Goal: Task Accomplishment & Management: Use online tool/utility

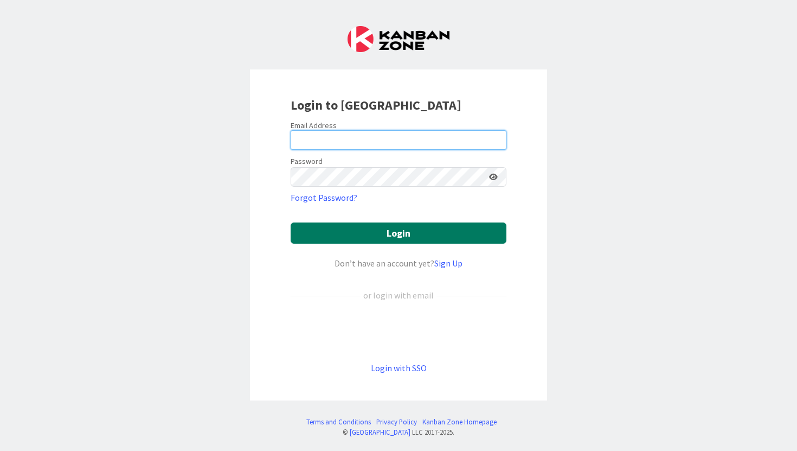
type input "[PERSON_NAME][EMAIL_ADDRESS][PERSON_NAME][DOMAIN_NAME]"
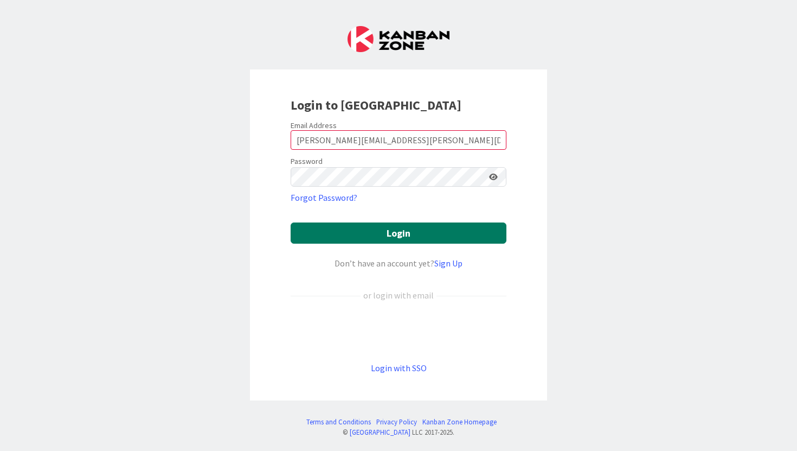
click at [365, 227] on button "Login" at bounding box center [399, 232] width 216 height 21
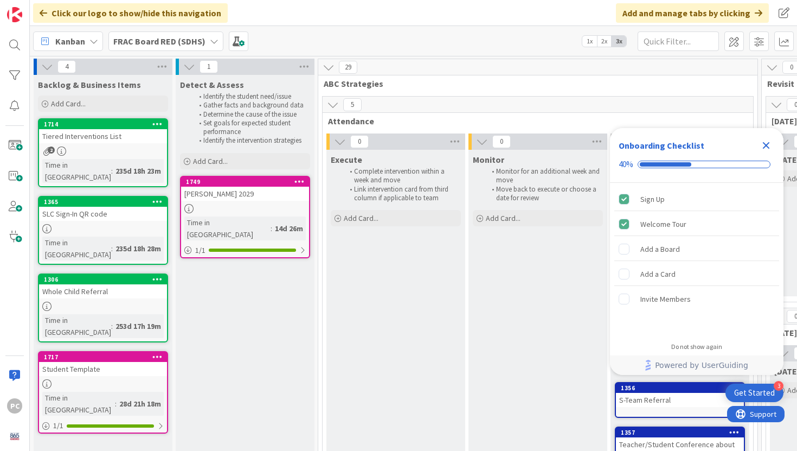
click at [768, 146] on icon "Close Checklist" at bounding box center [766, 145] width 7 height 7
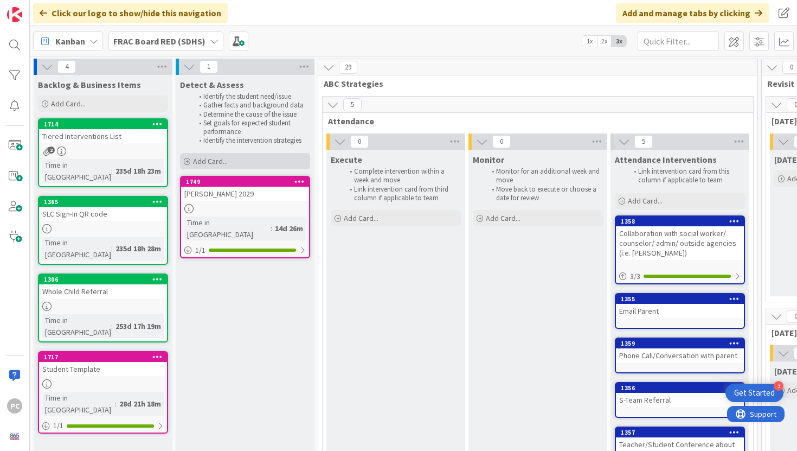
click at [221, 162] on span "Add Card..." at bounding box center [210, 161] width 35 height 10
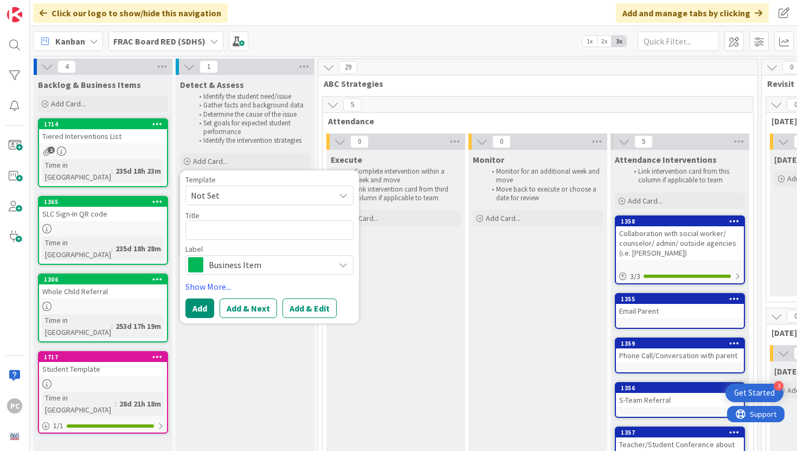
type textarea "x"
type textarea "S"
click at [337, 200] on span "Not Set" at bounding box center [269, 195] width 168 height 20
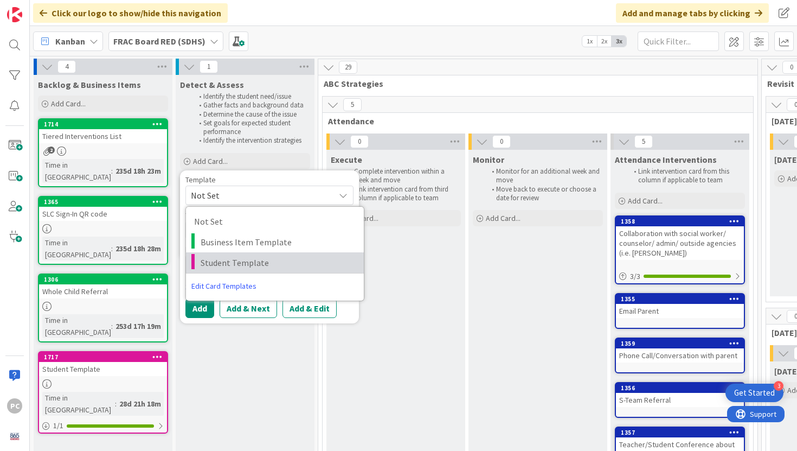
click at [294, 257] on span "Student Template" at bounding box center [278, 262] width 155 height 14
type textarea "x"
type textarea "Student Template"
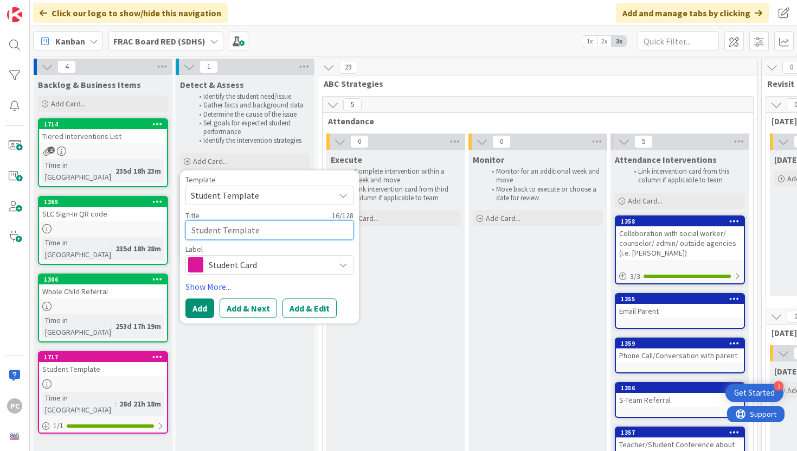
click at [269, 235] on textarea "Student Template" at bounding box center [269, 230] width 168 height 20
type textarea "x"
type textarea "Student Templat"
type textarea "x"
type textarea "Student Templa"
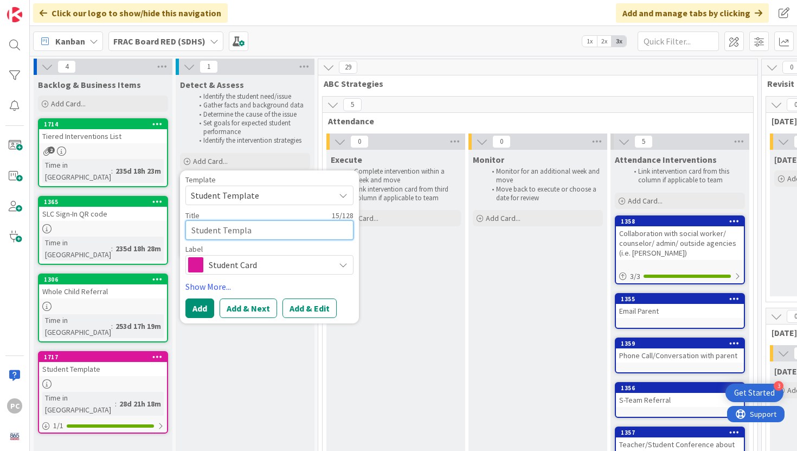
type textarea "x"
type textarea "Student Templ"
type textarea "x"
type textarea "Student Temp"
type textarea "x"
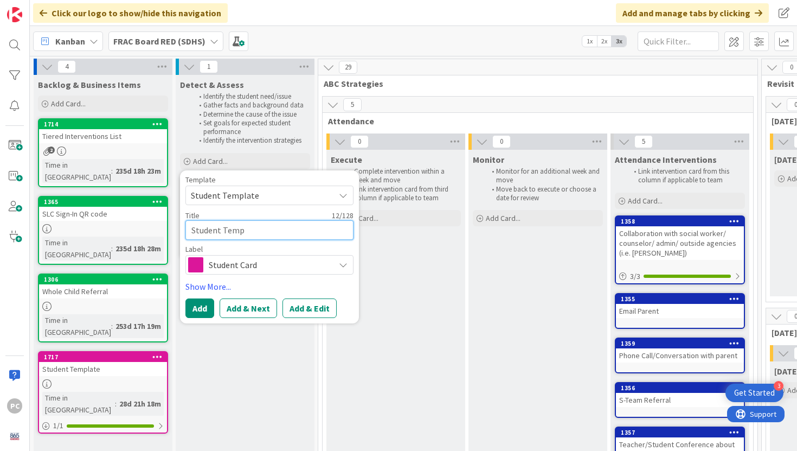
type textarea "Student Tem"
type textarea "x"
type textarea "Student Te"
type textarea "x"
type textarea "Student T"
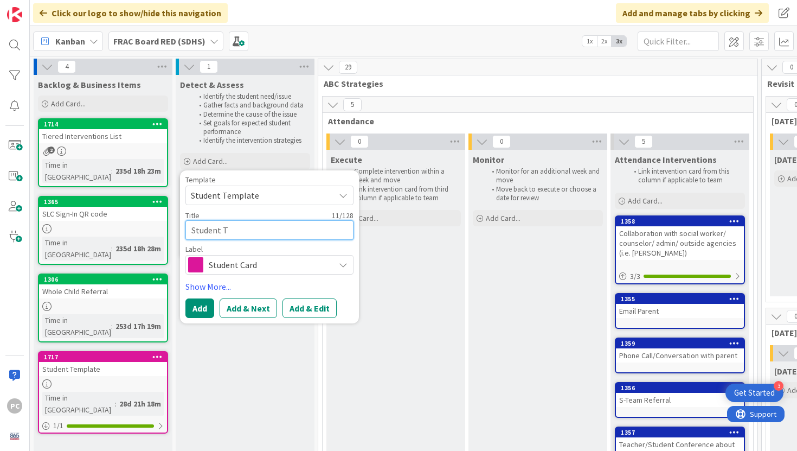
type textarea "x"
type textarea "Student"
type textarea "x"
type textarea "Student"
type textarea "x"
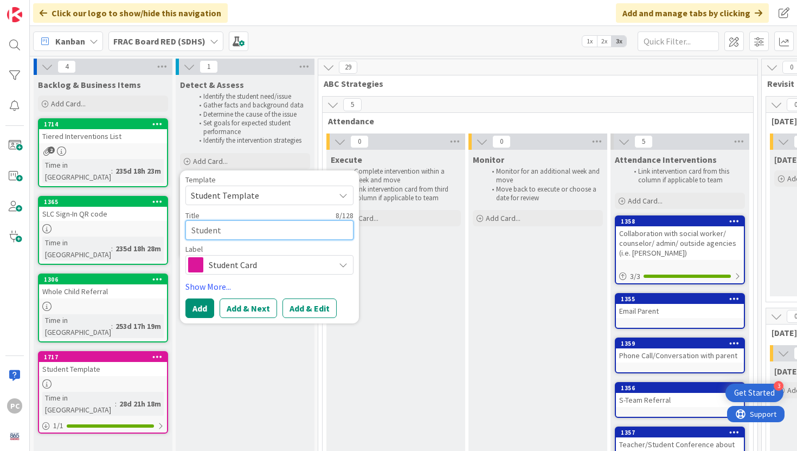
type textarea "Studen"
type textarea "x"
type textarea "Stude"
type textarea "x"
type textarea "Stud"
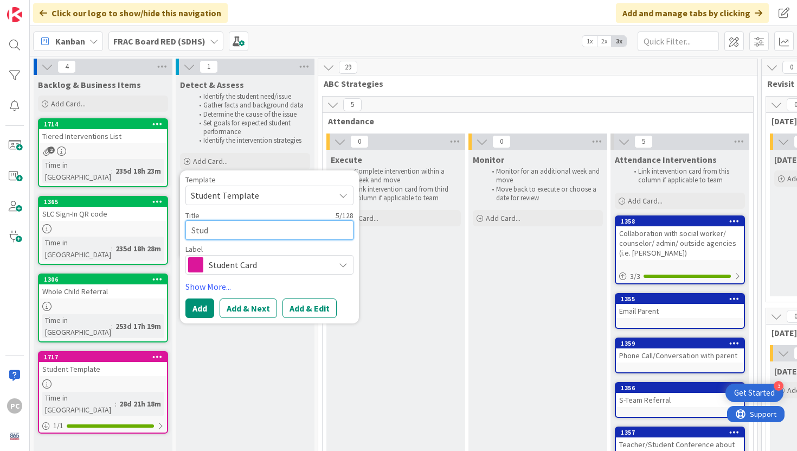
type textarea "x"
type textarea "Stu"
type textarea "x"
type textarea "S"
type textarea "x"
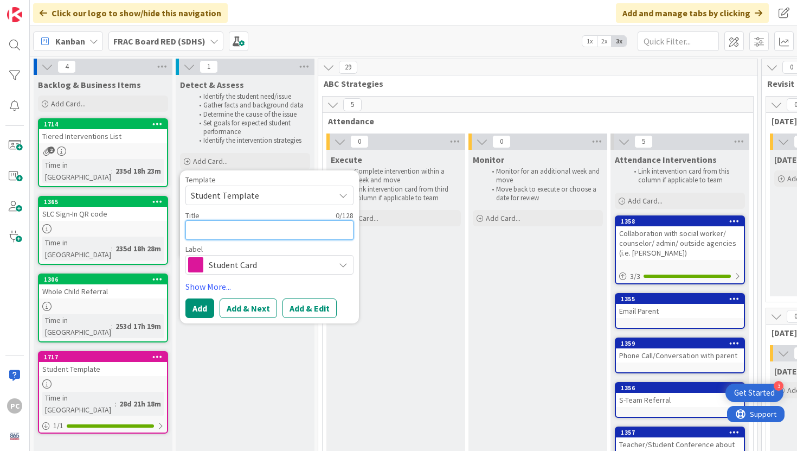
type textarea "x"
type textarea "A"
type textarea "x"
type textarea "Al"
type textarea "x"
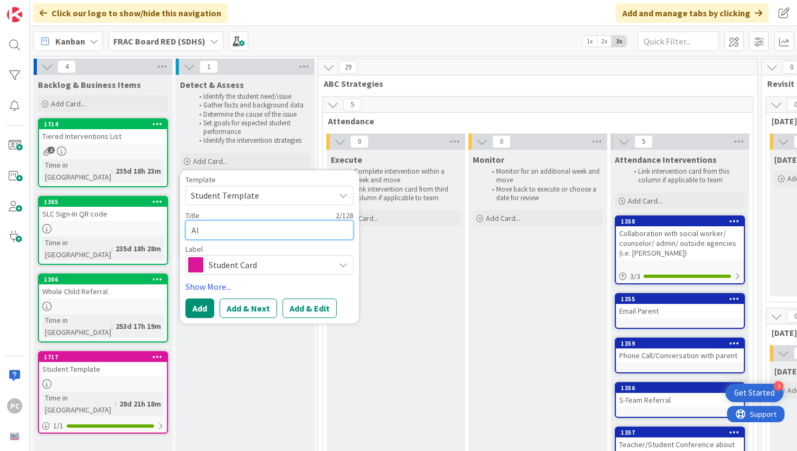
type textarea "Ale"
type textarea "x"
type textarea "[PERSON_NAME]"
type textarea "x"
type textarea "[PERSON_NAME]"
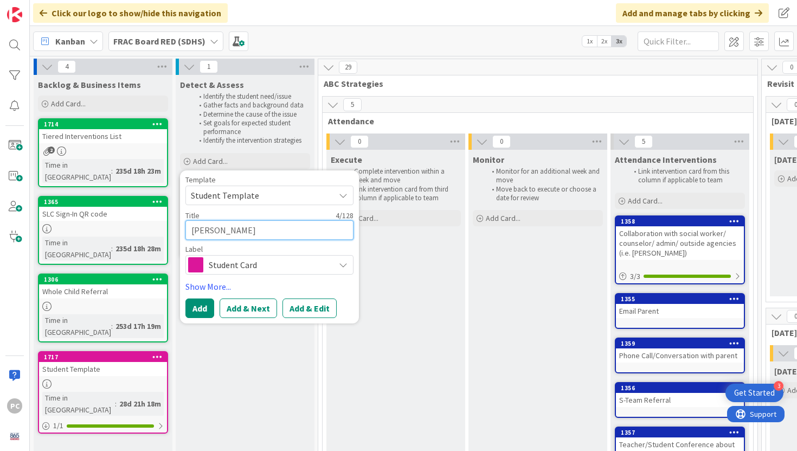
type textarea "x"
type textarea "[PERSON_NAME]"
type textarea "x"
type textarea "[PERSON_NAME]"
type textarea "x"
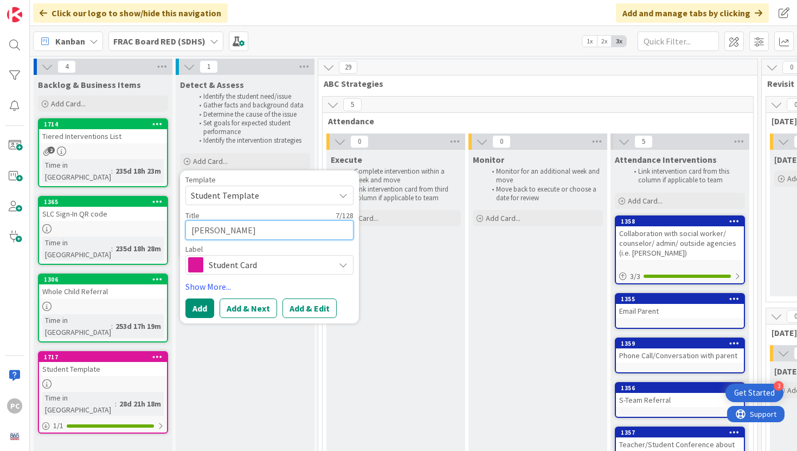
type textarea "[PERSON_NAME]"
type textarea "x"
type textarea "[PERSON_NAME]"
type textarea "x"
type textarea "[PERSON_NAME]"
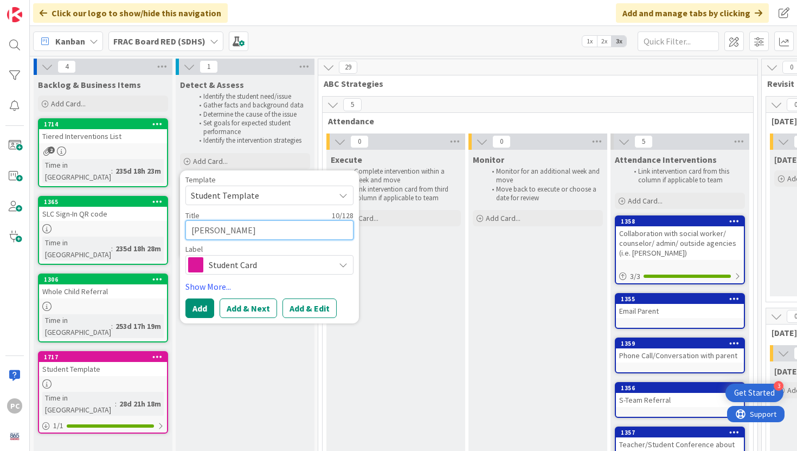
type textarea "x"
type textarea "[PERSON_NAME]"
type textarea "x"
type textarea "[PERSON_NAME]"
type textarea "x"
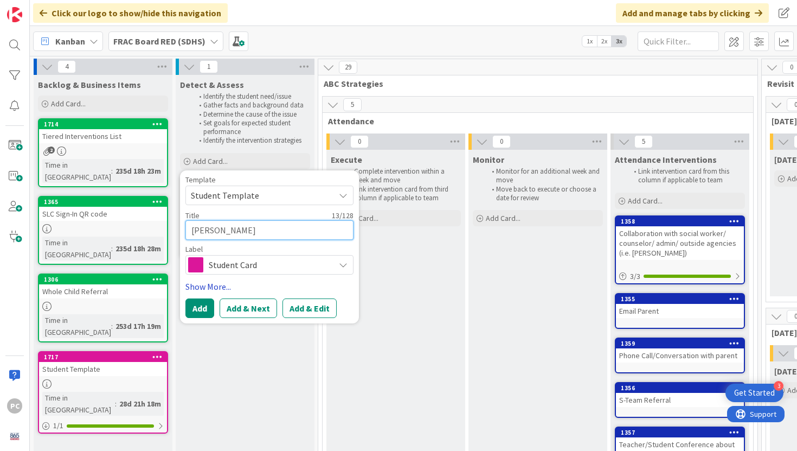
type textarea "[PERSON_NAME]"
click at [216, 284] on link "Show More..." at bounding box center [269, 286] width 168 height 13
type textarea "x"
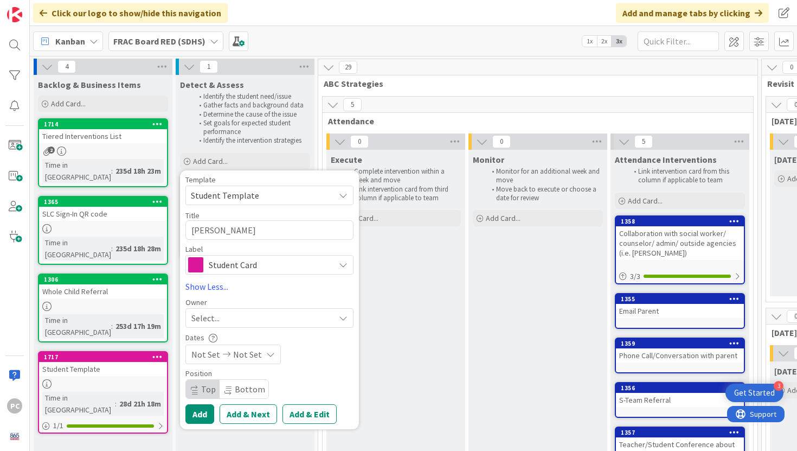
click at [294, 319] on div "Select..." at bounding box center [262, 317] width 143 height 13
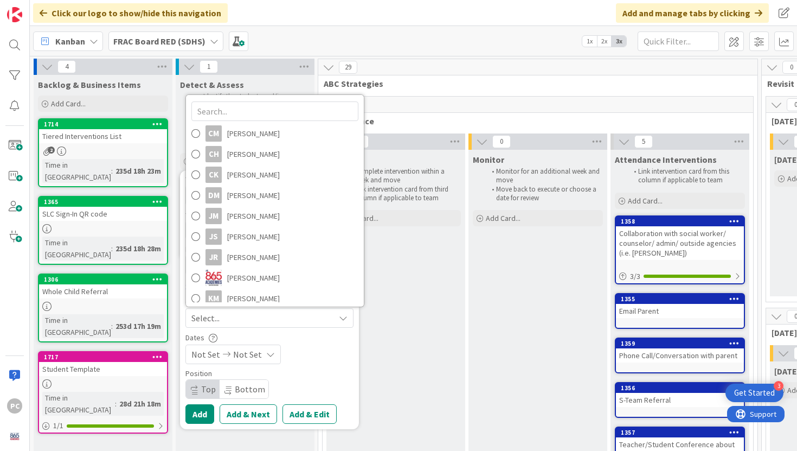
click at [396, 355] on div "Execute Complete intervention within a week and move Link intervention card fro…" at bounding box center [395, 315] width 139 height 331
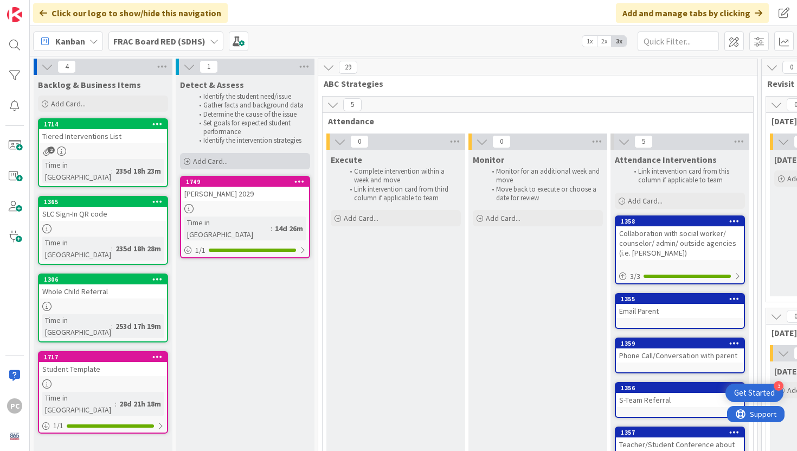
click at [208, 161] on span "Add Card..." at bounding box center [210, 161] width 35 height 10
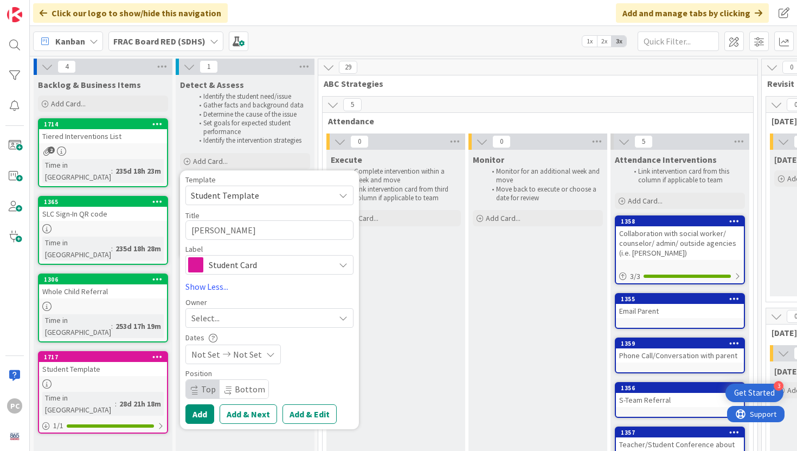
click at [271, 353] on div "Not Set Not Set" at bounding box center [232, 354] width 95 height 20
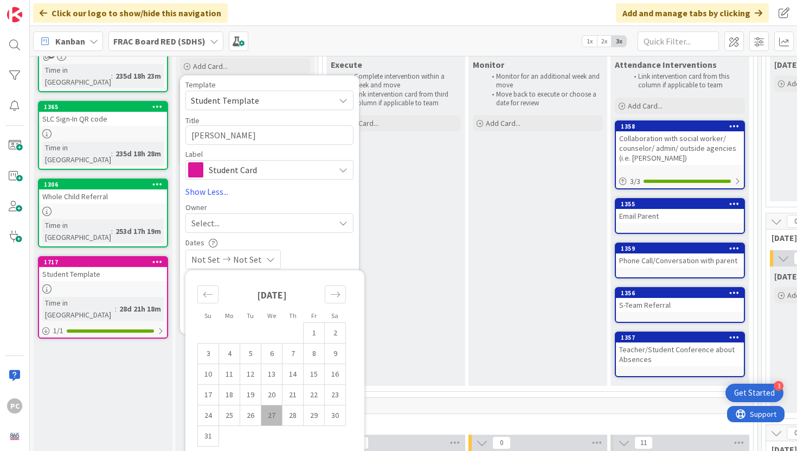
scroll to position [99, 0]
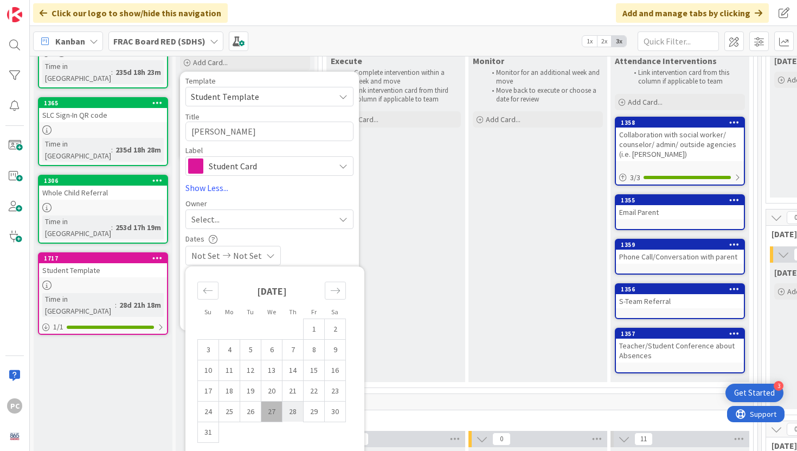
click at [295, 412] on td "28" at bounding box center [292, 411] width 21 height 21
type input "[DATE]"
type textarea "x"
click at [333, 237] on div "Dates" at bounding box center [269, 238] width 168 height 9
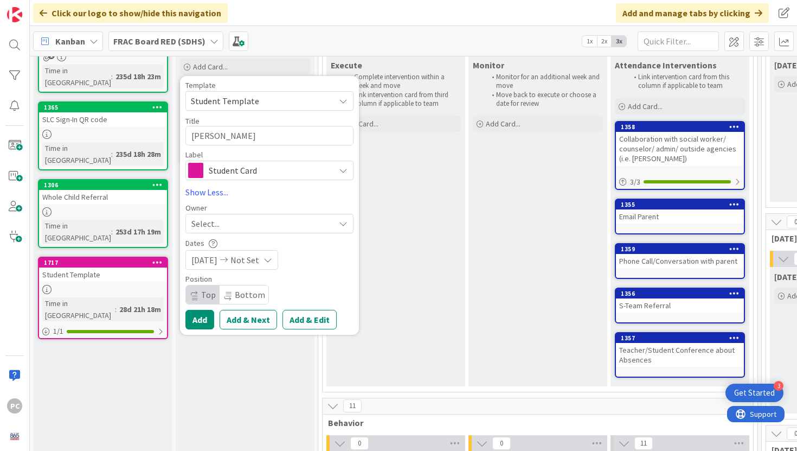
scroll to position [95, 0]
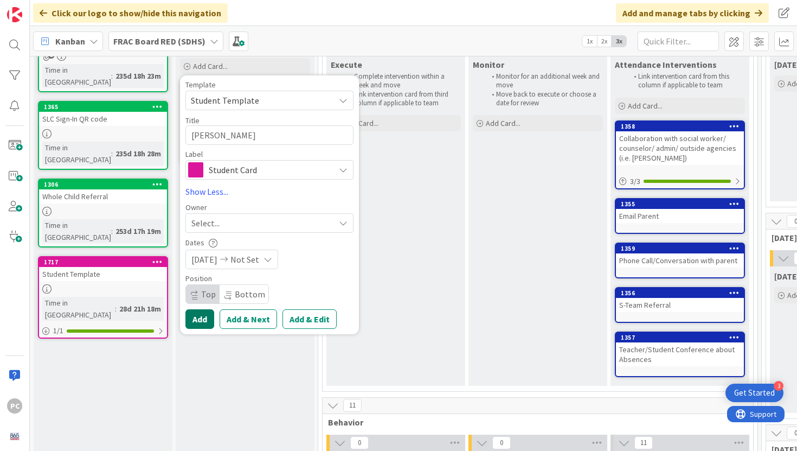
click at [200, 325] on button "Add" at bounding box center [199, 319] width 29 height 20
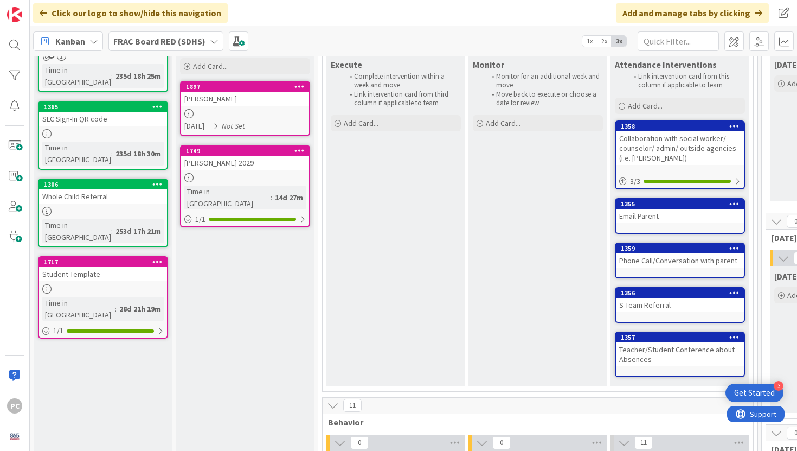
click at [281, 120] on div "[DATE] Not Set" at bounding box center [246, 125] width 125 height 11
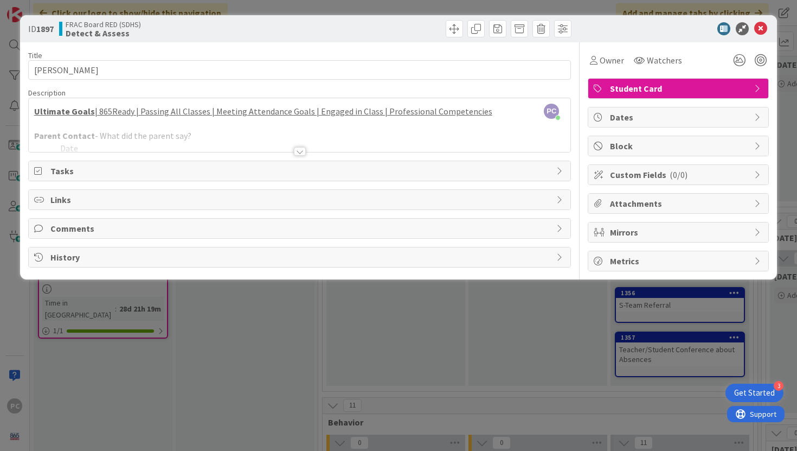
click at [140, 174] on span "Tasks" at bounding box center [300, 170] width 501 height 13
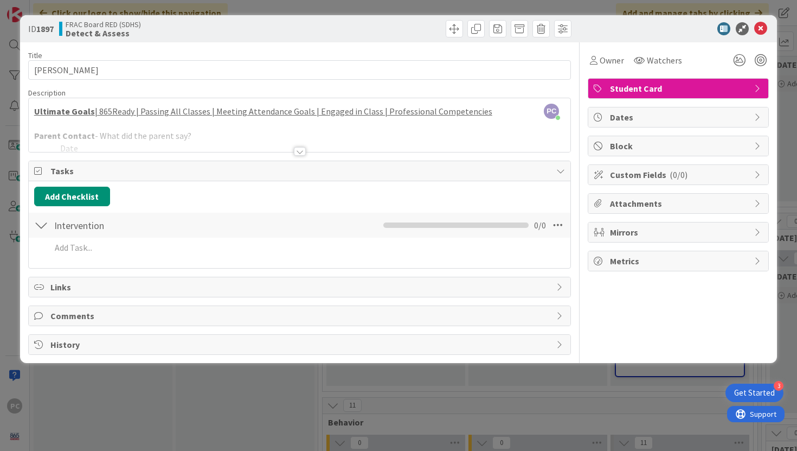
click at [111, 286] on span "Links" at bounding box center [300, 286] width 501 height 13
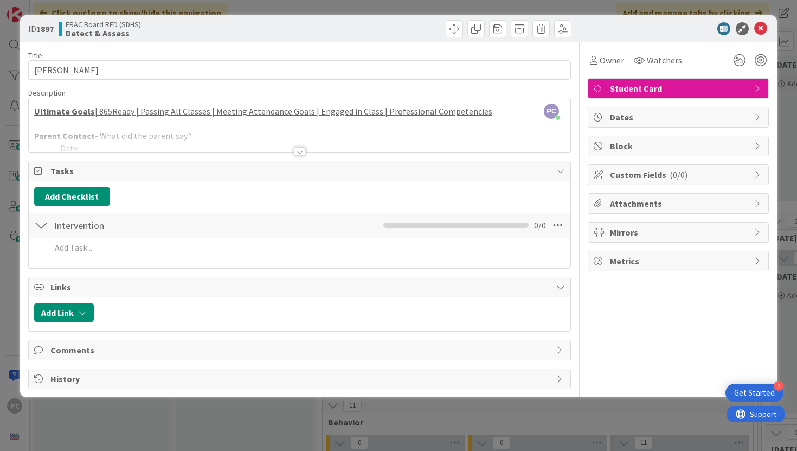
click at [300, 152] on div at bounding box center [300, 151] width 12 height 9
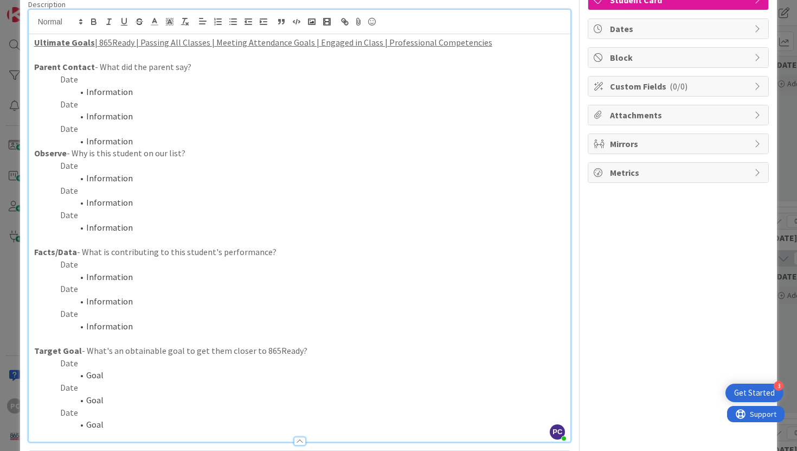
scroll to position [87, 0]
click at [112, 170] on p "Date" at bounding box center [299, 167] width 531 height 12
click at [133, 179] on li "Information" at bounding box center [306, 180] width 518 height 12
click at [110, 170] on p "Date" at bounding box center [299, 167] width 531 height 12
click at [133, 185] on li "Information" at bounding box center [306, 180] width 518 height 12
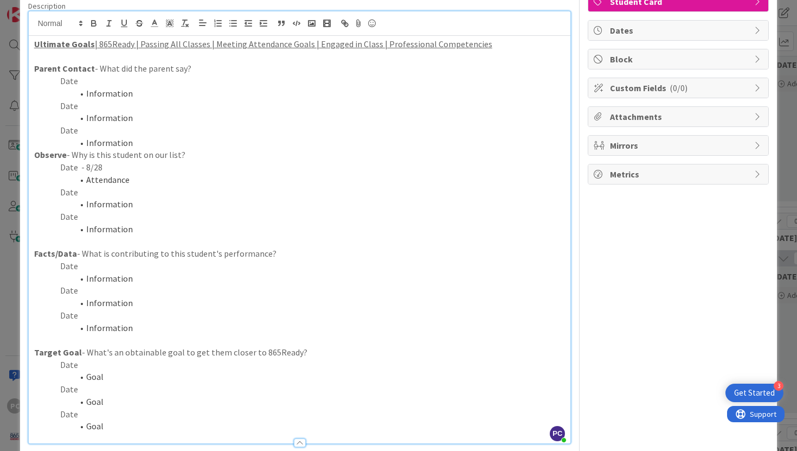
click at [252, 232] on li "Information" at bounding box center [306, 229] width 518 height 12
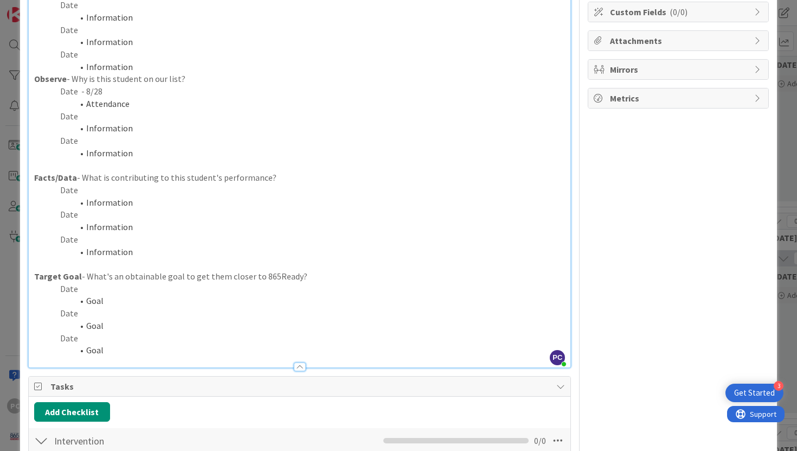
scroll to position [0, 0]
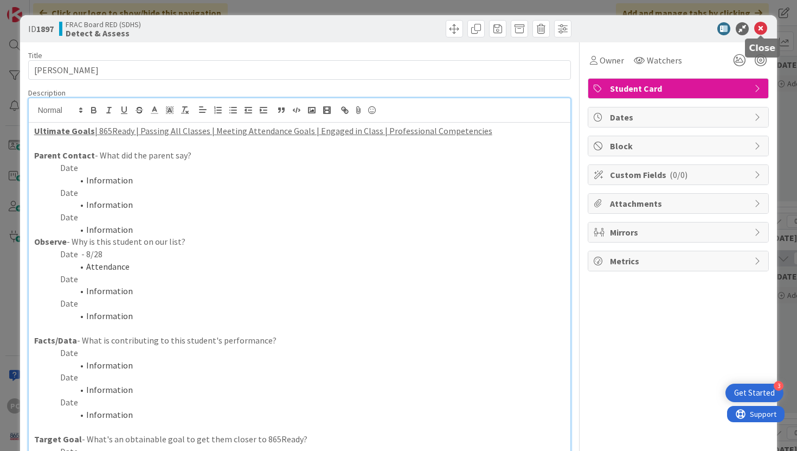
click at [760, 33] on icon at bounding box center [760, 28] width 13 height 13
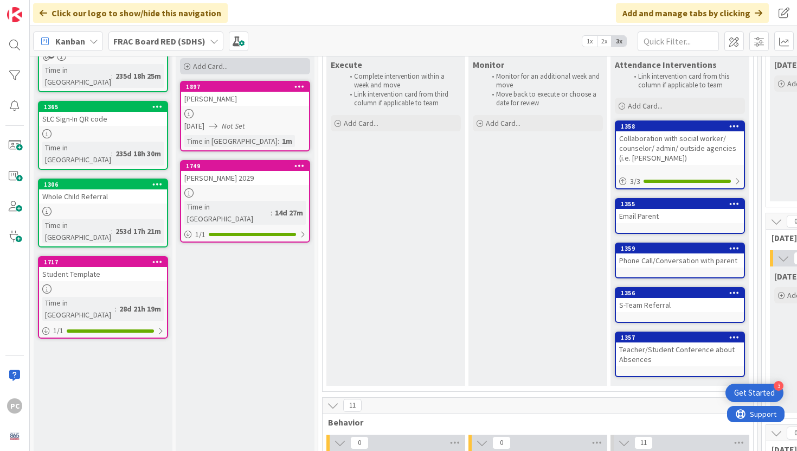
click at [217, 68] on span "Add Card..." at bounding box center [210, 66] width 35 height 10
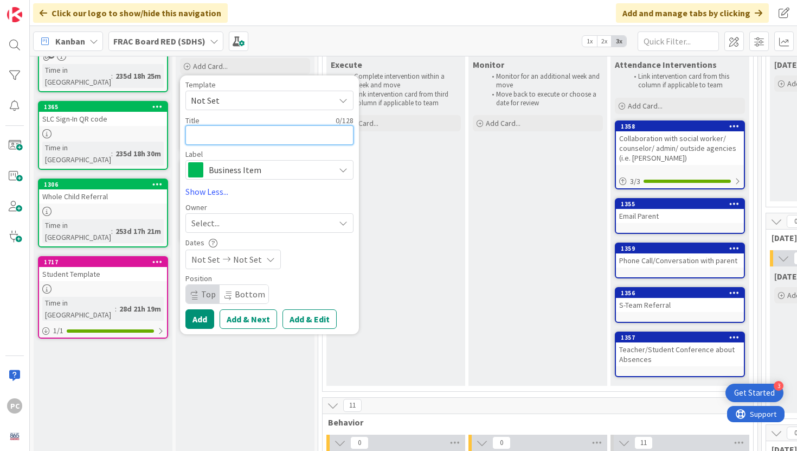
type textarea "x"
type textarea "D"
type textarea "x"
type textarea "De"
type textarea "x"
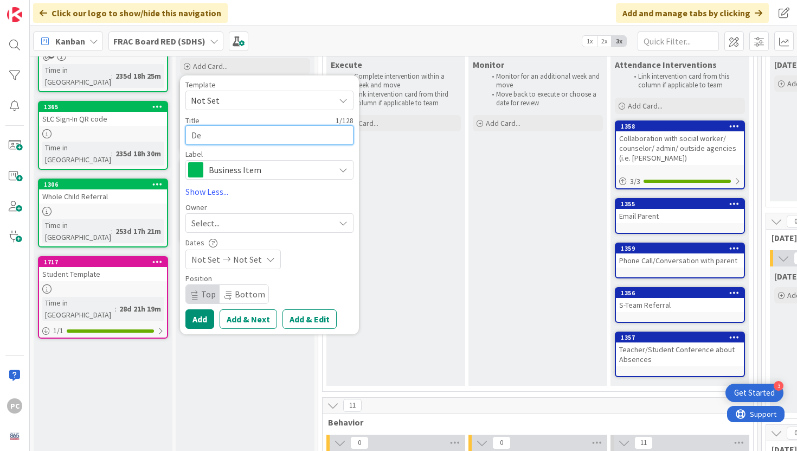
type textarea "Dev"
type textarea "x"
type textarea "Devi"
type textarea "x"
type textarea "Devin"
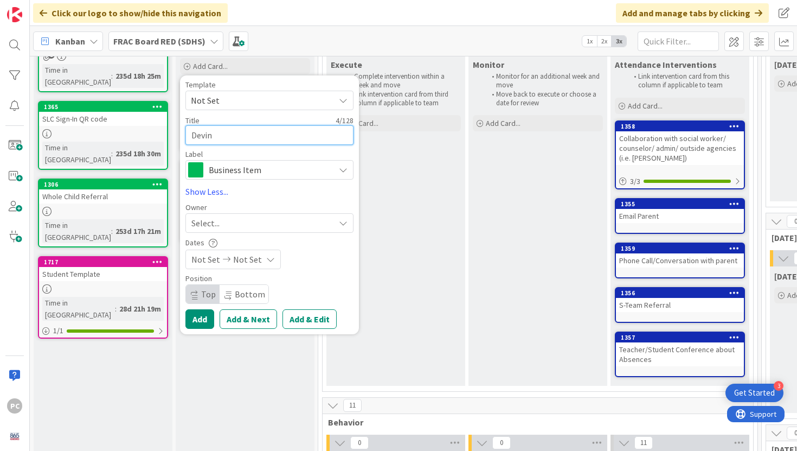
type textarea "x"
type textarea "Devin"
type textarea "x"
type textarea "[PERSON_NAME]"
type textarea "x"
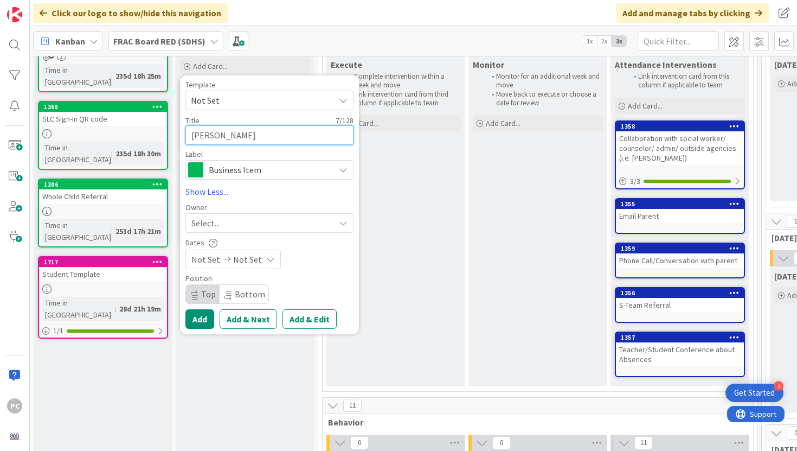
type textarea "[PERSON_NAME]"
type textarea "x"
type textarea "Devin [DATE]"
type textarea "x"
type textarea "[PERSON_NAME]"
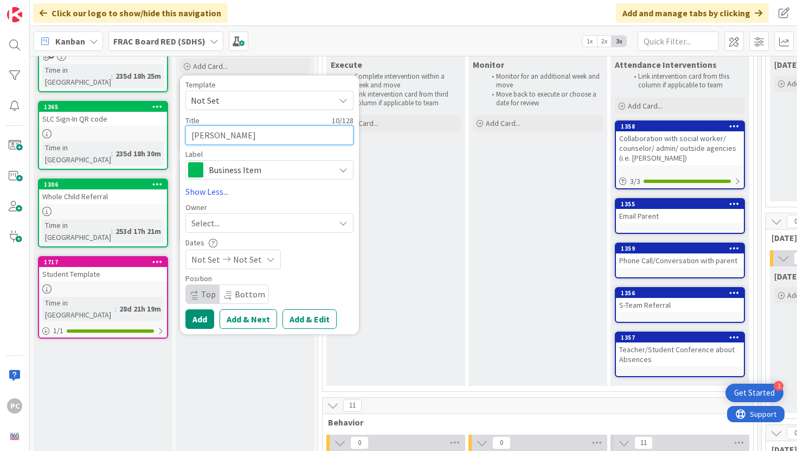
type textarea "x"
type textarea "[PERSON_NAME]"
type textarea "x"
type textarea "[PERSON_NAME]"
click at [227, 171] on span "Business Item" at bounding box center [269, 169] width 120 height 15
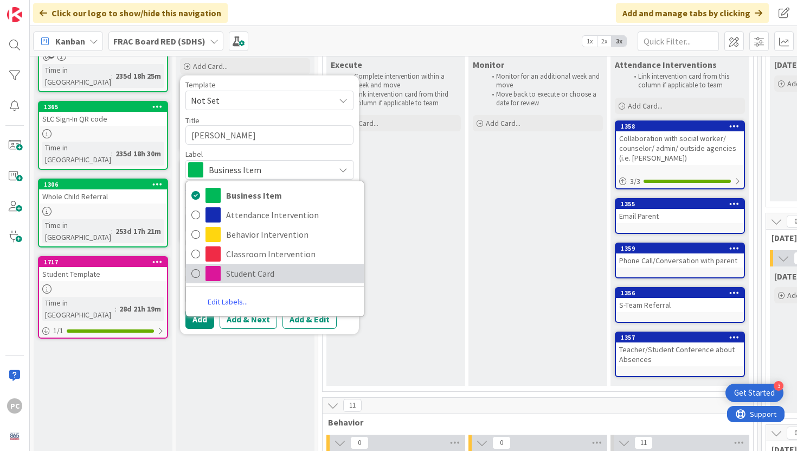
click at [222, 281] on link "Student Card" at bounding box center [275, 274] width 178 height 20
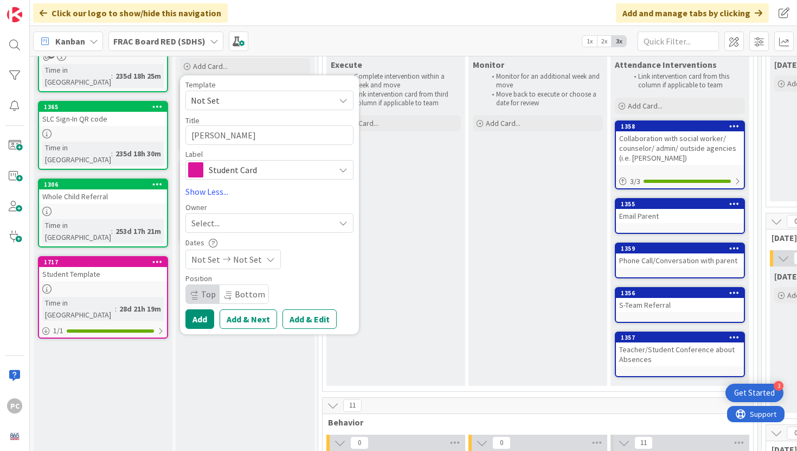
click at [236, 94] on span "Not Set" at bounding box center [259, 100] width 136 height 14
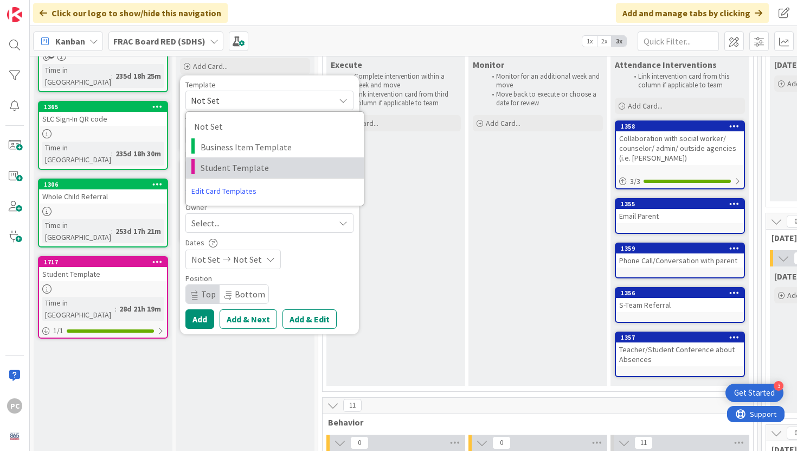
click at [227, 165] on span "Student Template" at bounding box center [278, 167] width 155 height 14
type textarea "x"
type textarea "Student Template"
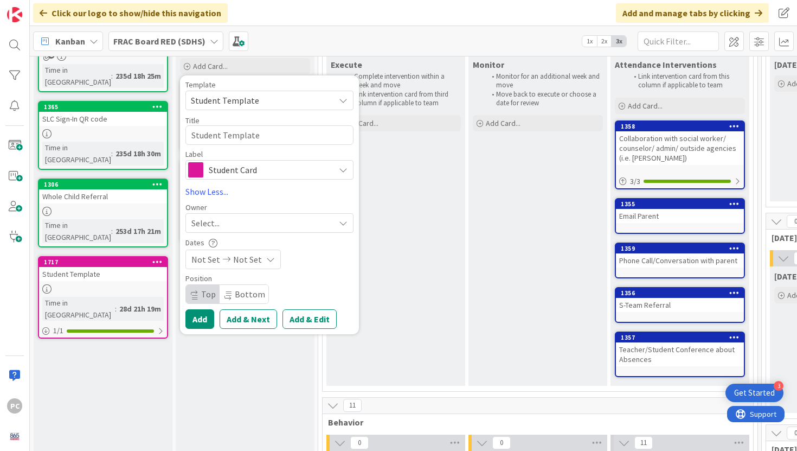
click at [233, 260] on span "Not Set" at bounding box center [247, 259] width 29 height 13
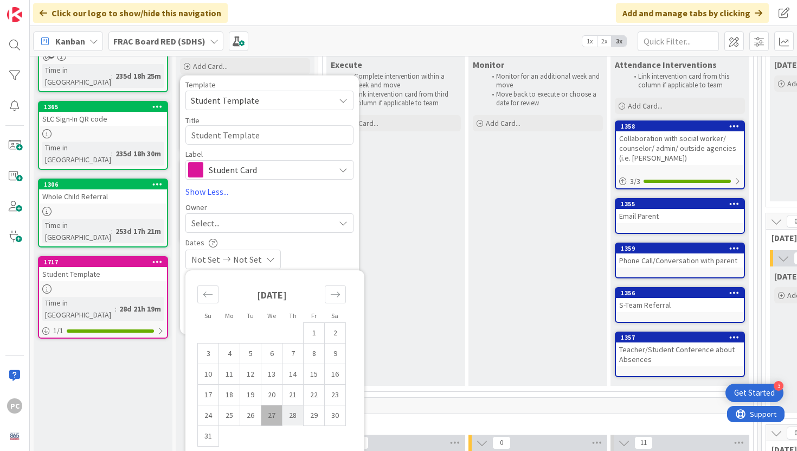
click at [287, 415] on td "28" at bounding box center [292, 414] width 21 height 21
type input "[DATE]"
type textarea "x"
click at [319, 253] on div "Not Set [DATE]" at bounding box center [269, 259] width 168 height 20
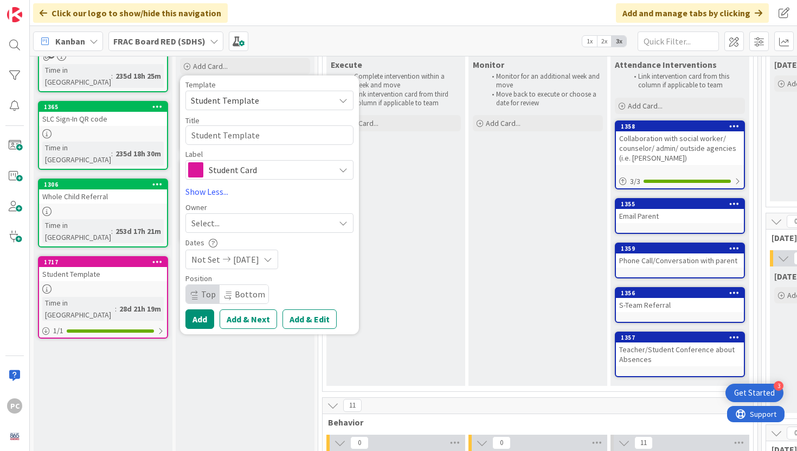
click at [272, 258] on icon at bounding box center [268, 259] width 9 height 9
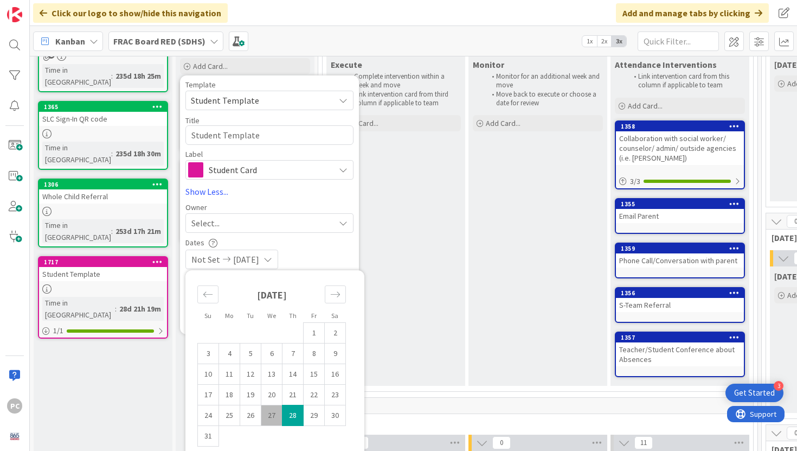
click at [217, 259] on span "Not Set" at bounding box center [205, 259] width 29 height 13
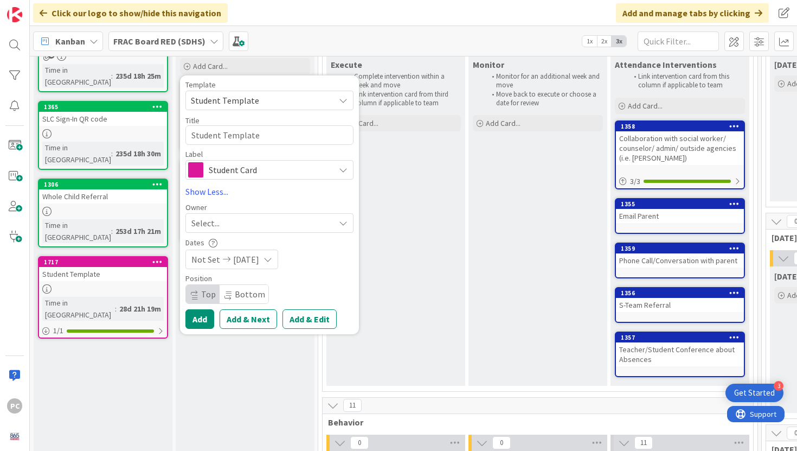
click at [256, 259] on span "[DATE]" at bounding box center [246, 259] width 26 height 13
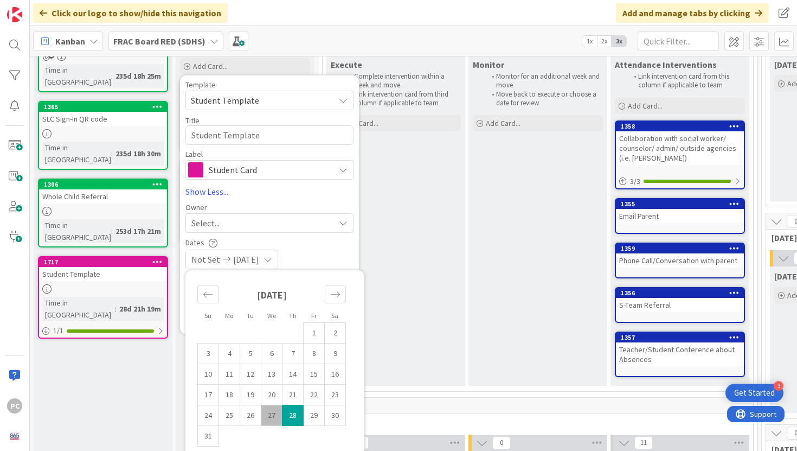
click at [229, 259] on icon at bounding box center [226, 259] width 13 height 8
click at [220, 261] on icon at bounding box center [226, 259] width 13 height 8
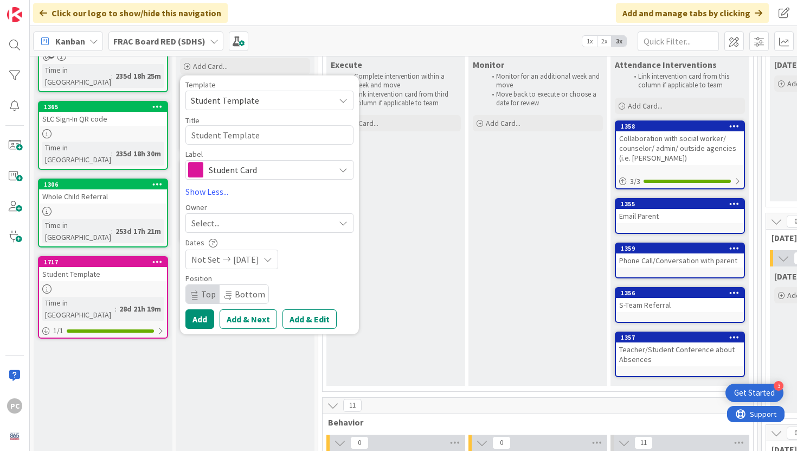
click at [210, 245] on icon "button" at bounding box center [213, 243] width 9 height 9
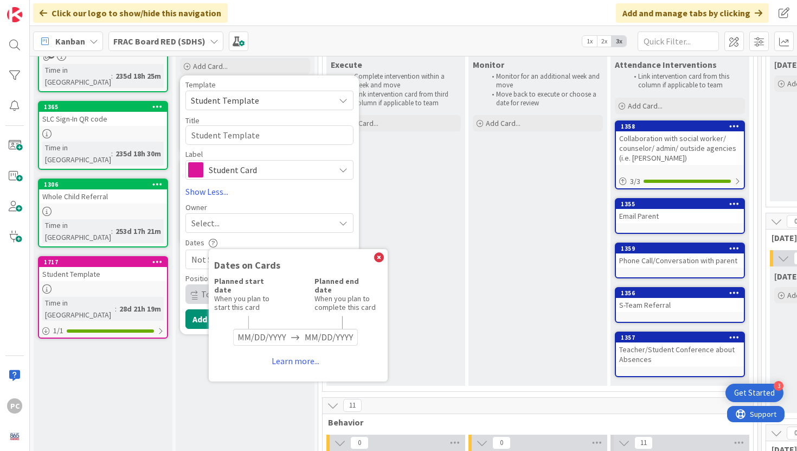
click at [372, 260] on div "Dates on Cards" at bounding box center [295, 265] width 163 height 12
click at [377, 256] on icon at bounding box center [379, 258] width 10 height 10
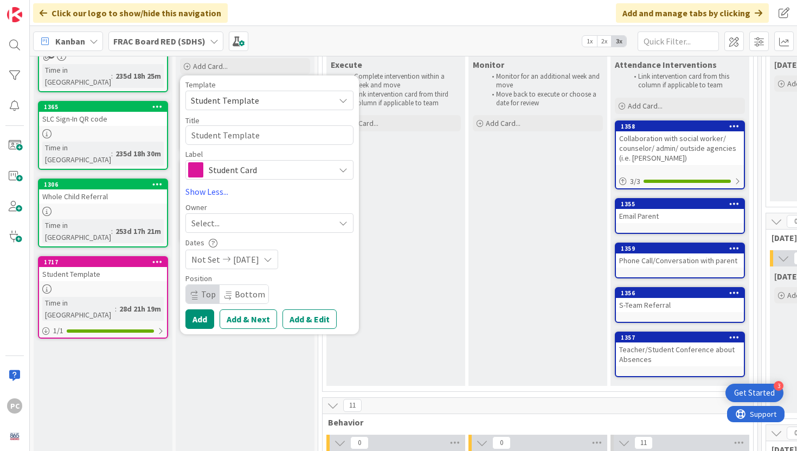
click at [272, 259] on icon at bounding box center [268, 259] width 9 height 9
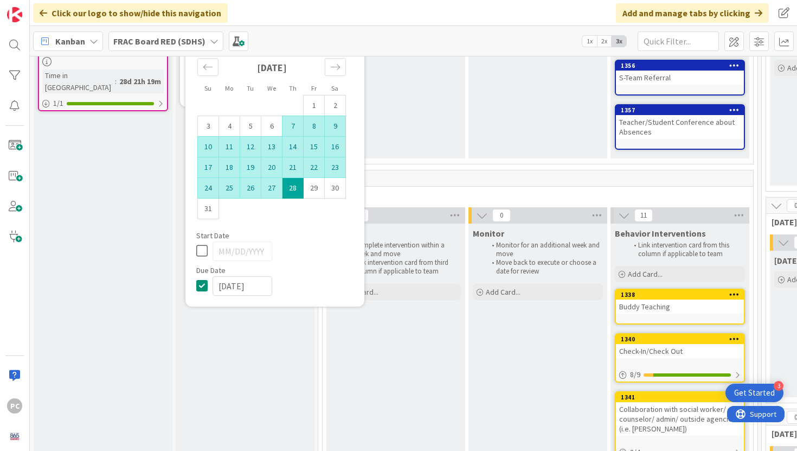
scroll to position [347, 0]
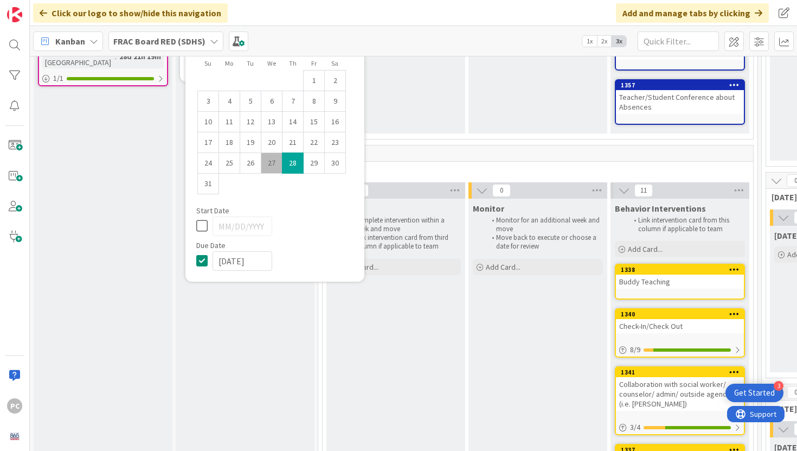
click at [204, 259] on icon at bounding box center [204, 260] width 16 height 13
type textarea "x"
click at [298, 161] on td "28" at bounding box center [292, 162] width 21 height 21
type input "[DATE]"
type textarea "x"
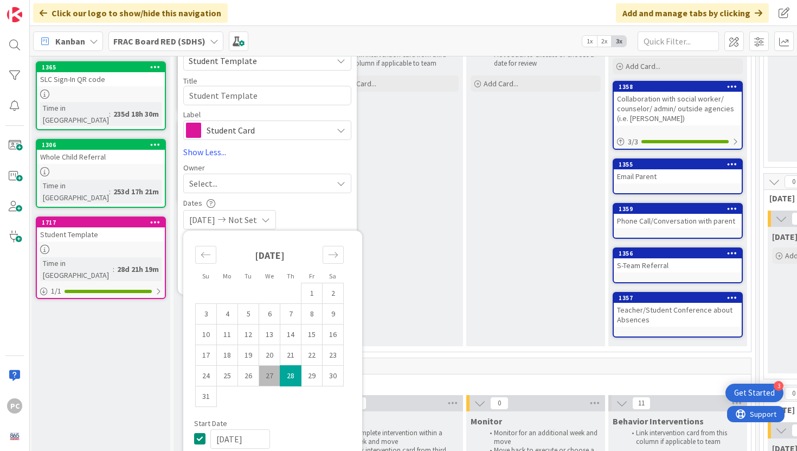
scroll to position [103, 2]
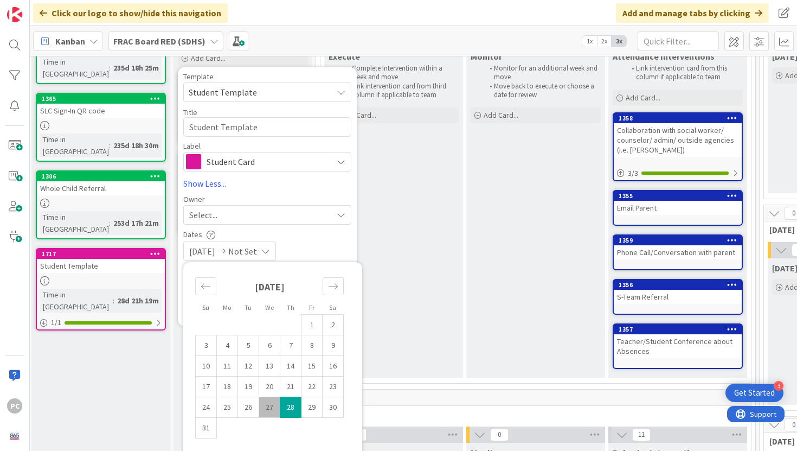
click at [302, 235] on div "Dates Dates on Cards Planned start date When you plan to start this card Planne…" at bounding box center [267, 234] width 168 height 9
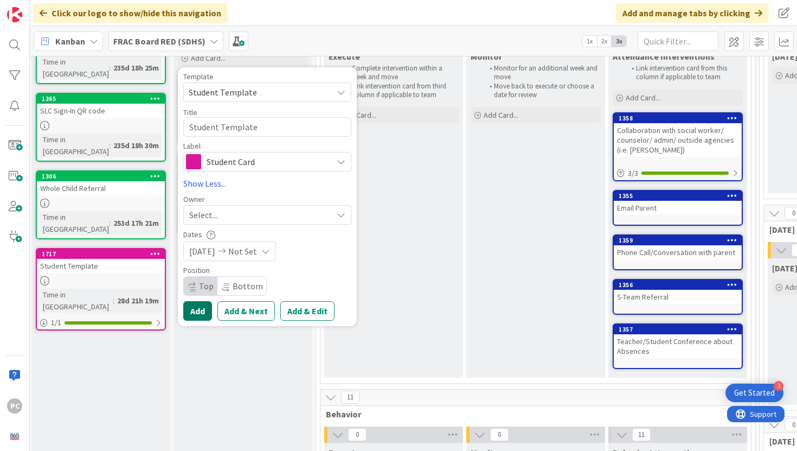
click at [205, 308] on button "Add" at bounding box center [197, 311] width 29 height 20
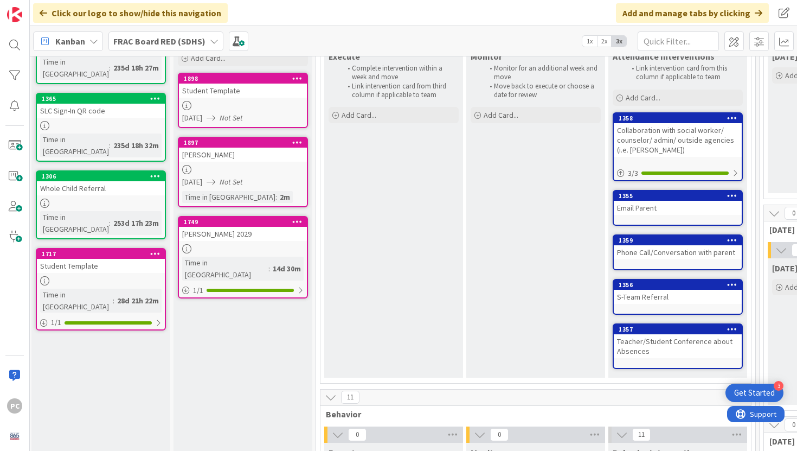
click at [232, 89] on div "Student Template" at bounding box center [243, 90] width 128 height 14
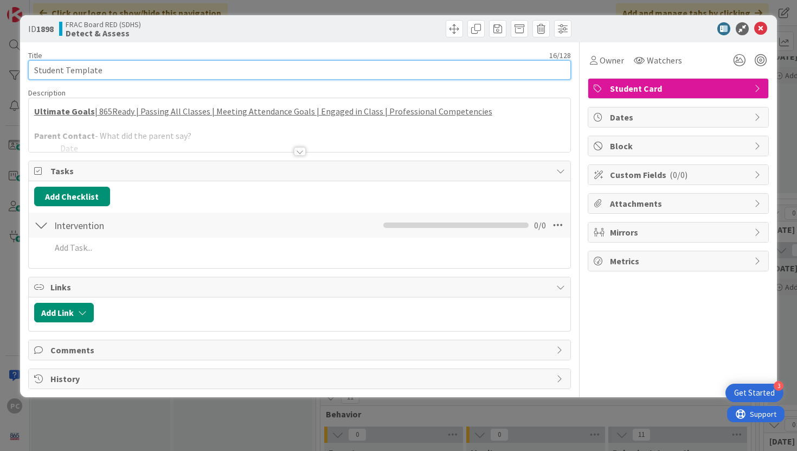
click at [227, 70] on input "Student Template" at bounding box center [299, 70] width 543 height 20
type input "S"
type input "[PERSON_NAME]"
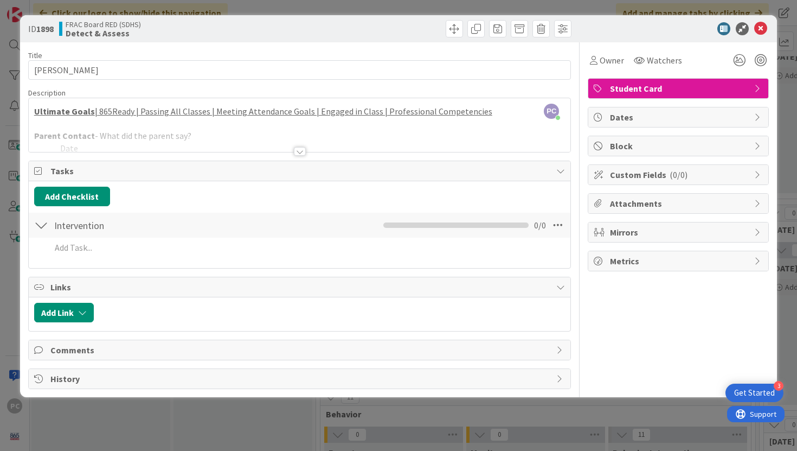
click at [297, 147] on div at bounding box center [300, 151] width 12 height 9
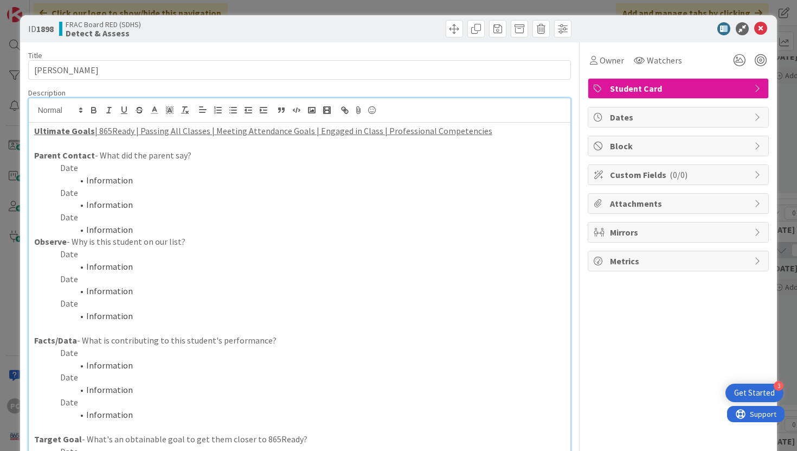
click at [137, 269] on li "Information" at bounding box center [306, 266] width 518 height 12
click at [291, 262] on li "Tardies, Sleeping in class, Not completing work" at bounding box center [306, 266] width 518 height 12
click at [761, 29] on icon at bounding box center [760, 28] width 13 height 13
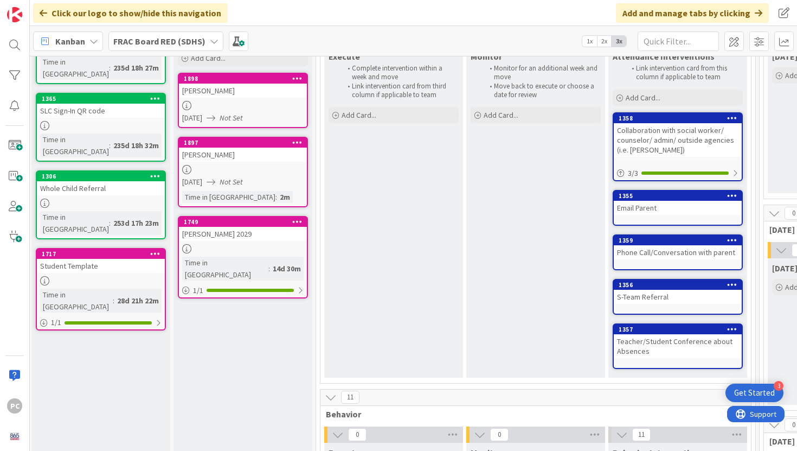
click at [298, 221] on icon at bounding box center [297, 221] width 10 height 8
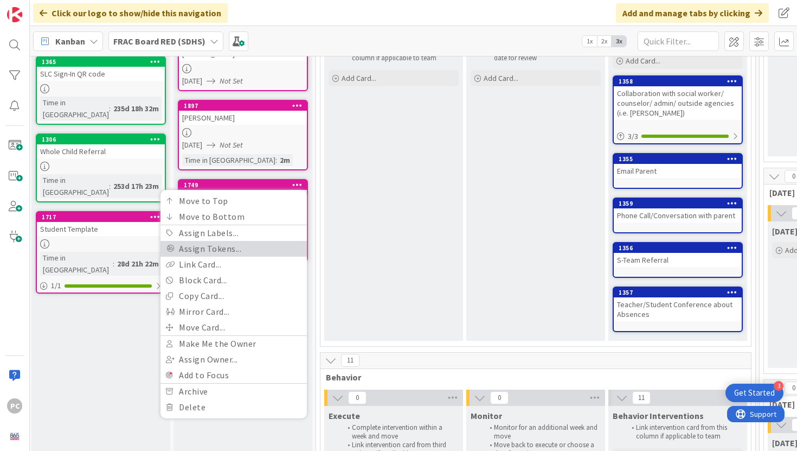
scroll to position [142, 2]
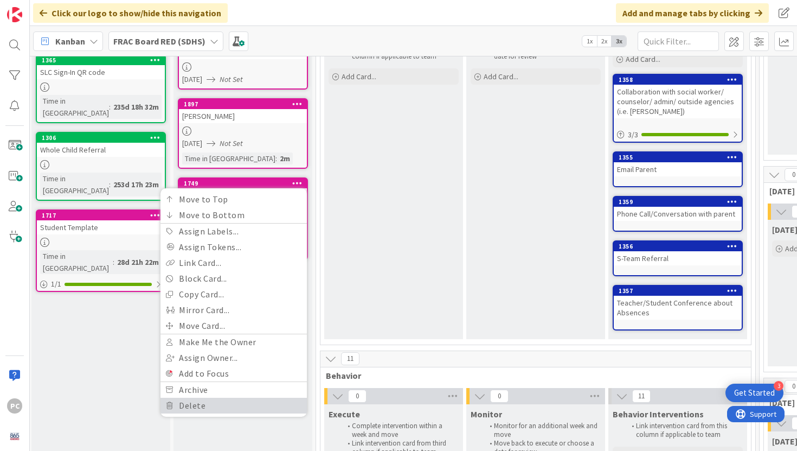
click at [208, 404] on link "Delete" at bounding box center [233, 405] width 146 height 16
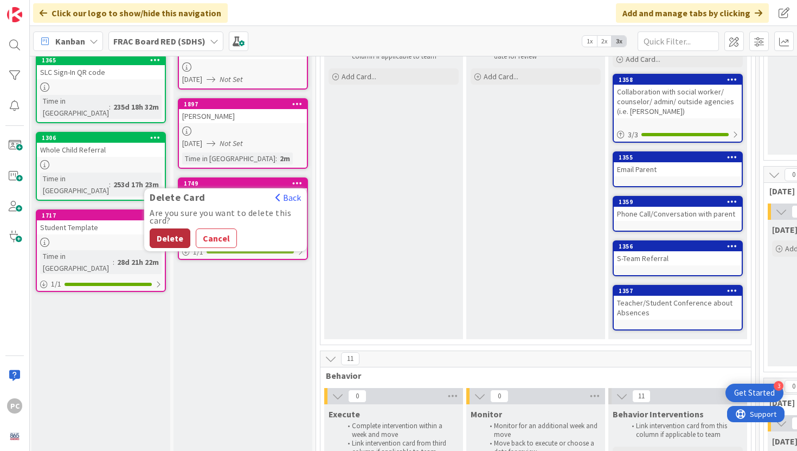
click at [175, 243] on button "Delete" at bounding box center [170, 238] width 41 height 20
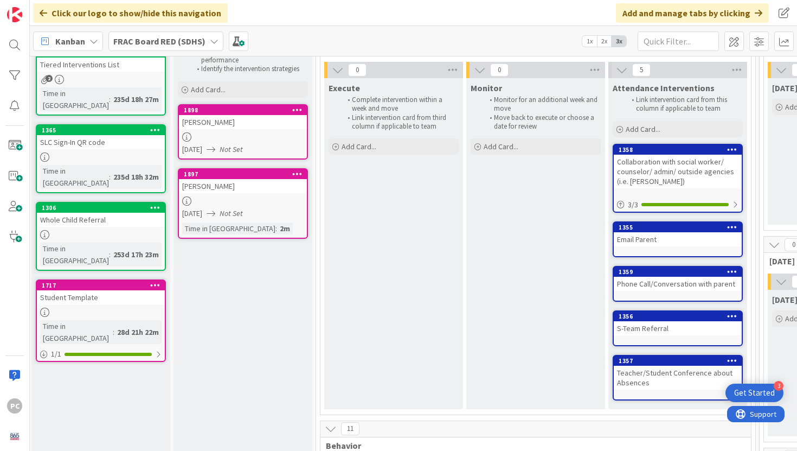
scroll to position [70, 2]
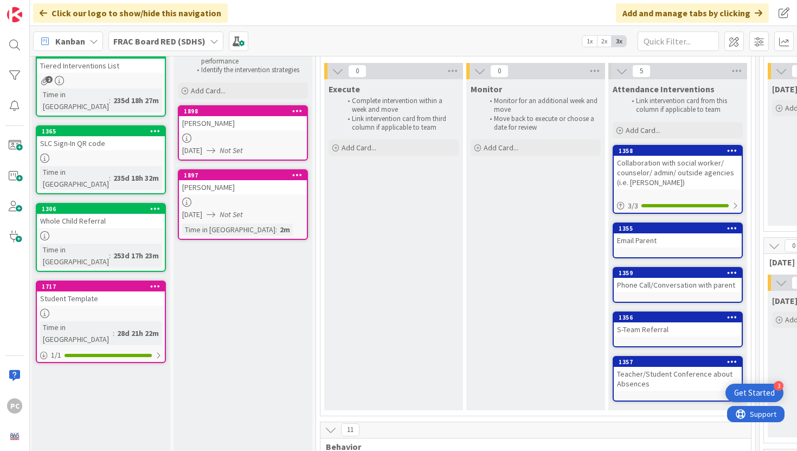
click at [243, 150] on icon "Not Set" at bounding box center [231, 150] width 23 height 10
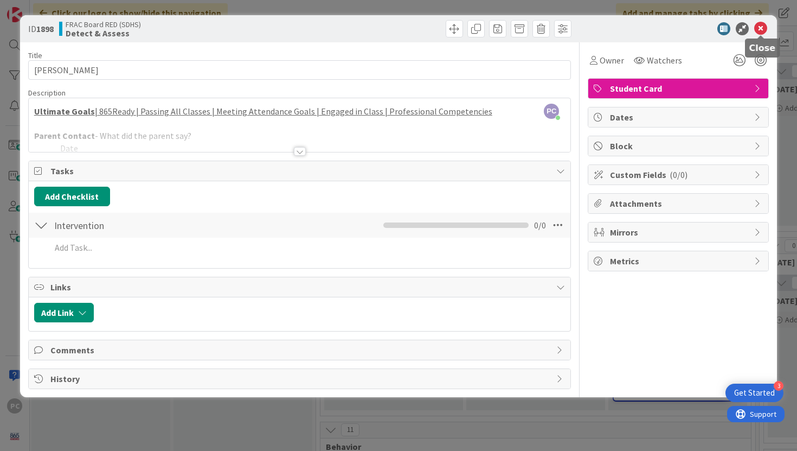
click at [766, 26] on icon at bounding box center [760, 28] width 13 height 13
